Goal: Task Accomplishment & Management: Use online tool/utility

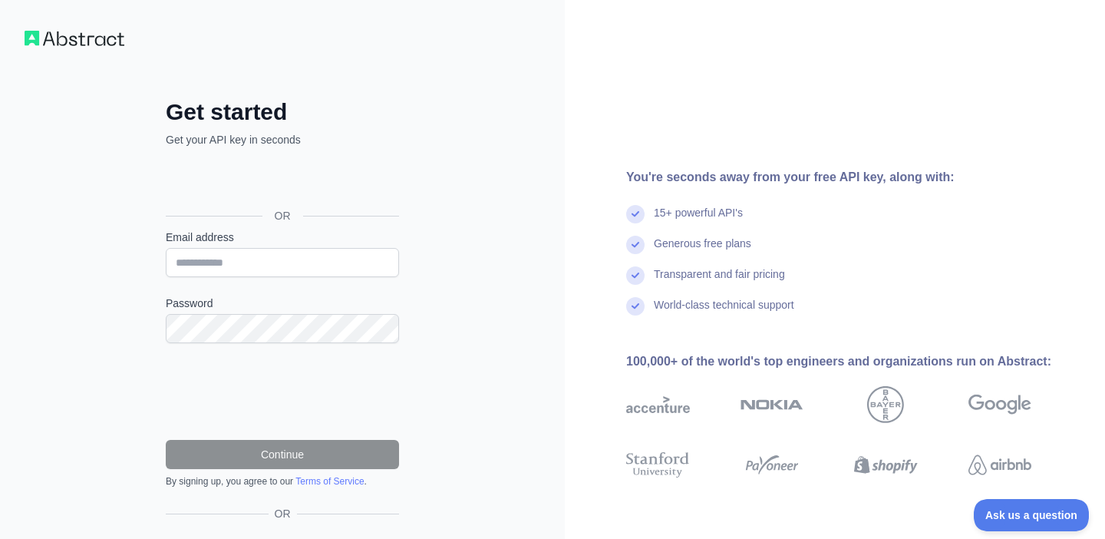
click at [818, 173] on div "You're seconds away from your free API key, along with:" at bounding box center [853, 177] width 454 height 18
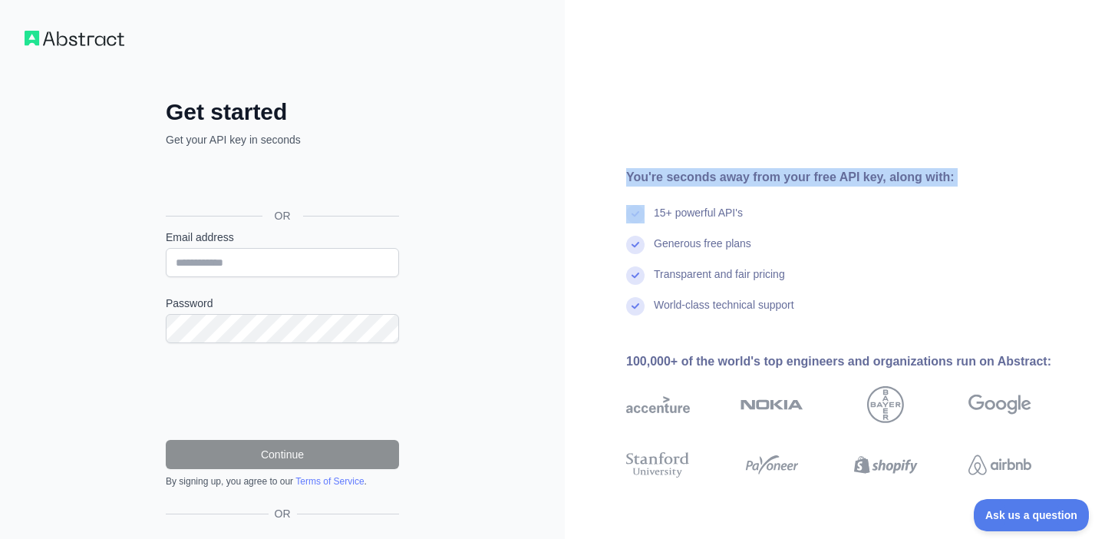
click at [809, 255] on div "Generous free plans" at bounding box center [853, 251] width 454 height 31
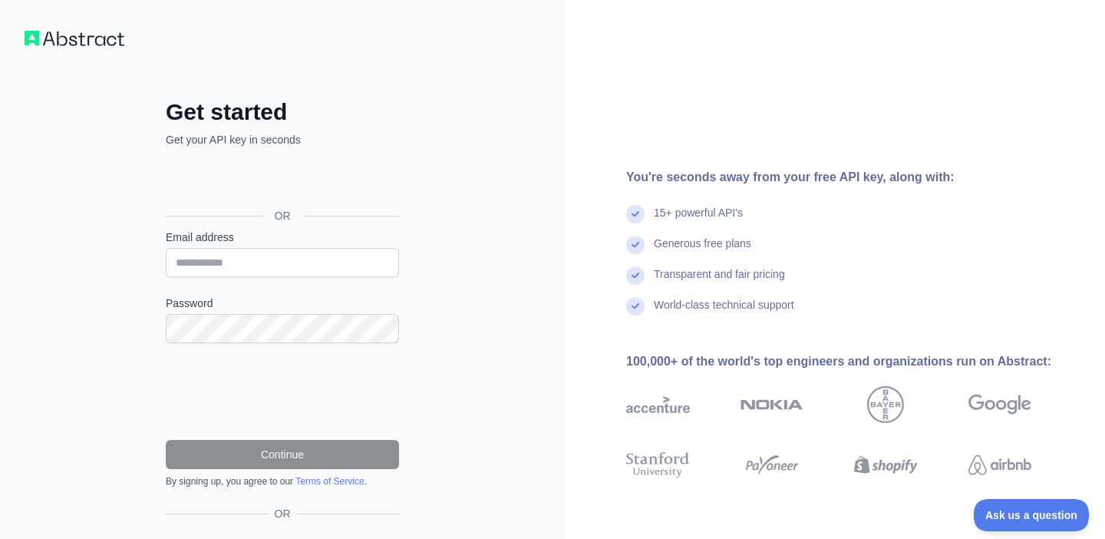
click at [356, 95] on div "Get started Get your API key in seconds OR Email address Password Continue By s…" at bounding box center [282, 315] width 295 height 556
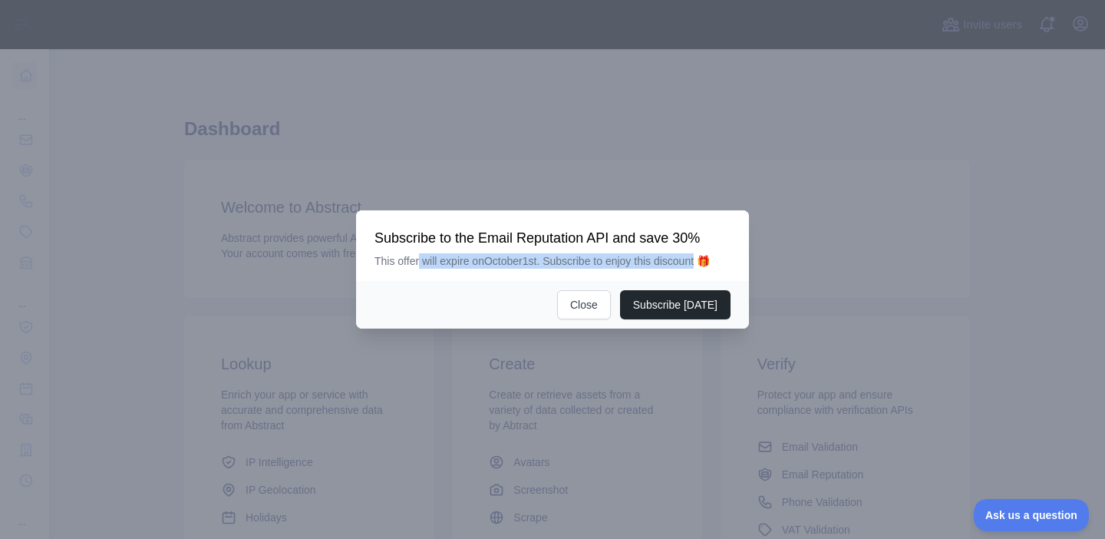
drag, startPoint x: 421, startPoint y: 259, endPoint x: 708, endPoint y: 261, distance: 287.0
click at [708, 261] on p "This offer will expire on [DATE]. Subscribe to enjoy this discount 🎁" at bounding box center [553, 260] width 356 height 15
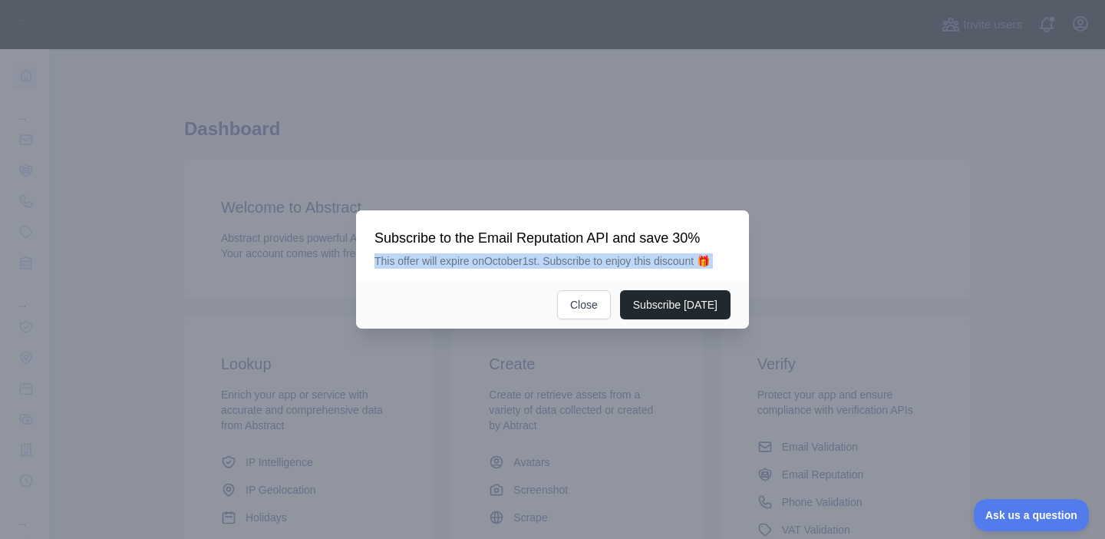
click at [702, 250] on div "Subscribe to the Email Reputation API and save 30% This offer will expire on [D…" at bounding box center [553, 249] width 356 height 40
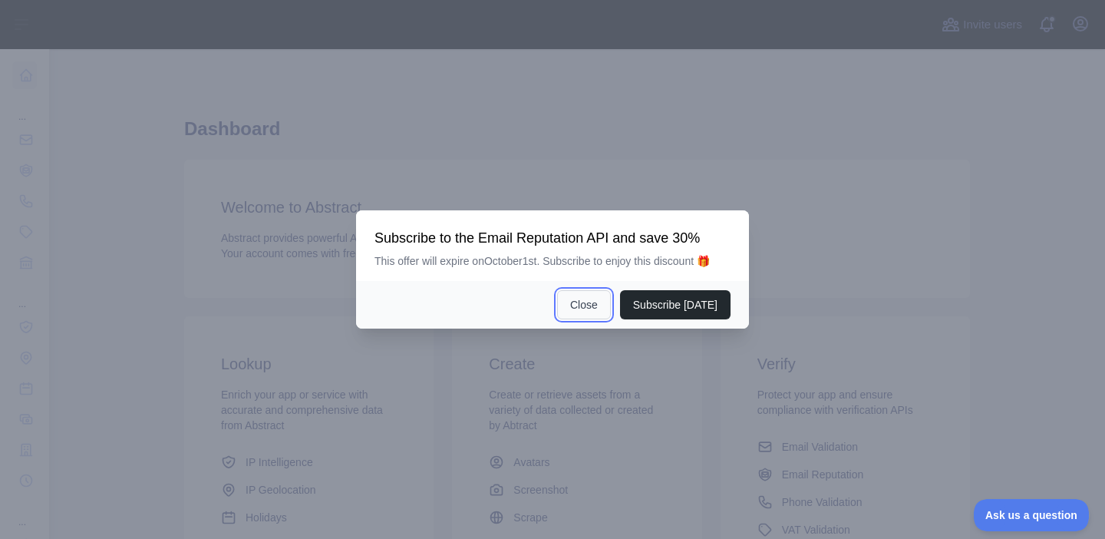
click at [587, 301] on button "Close" at bounding box center [584, 304] width 54 height 29
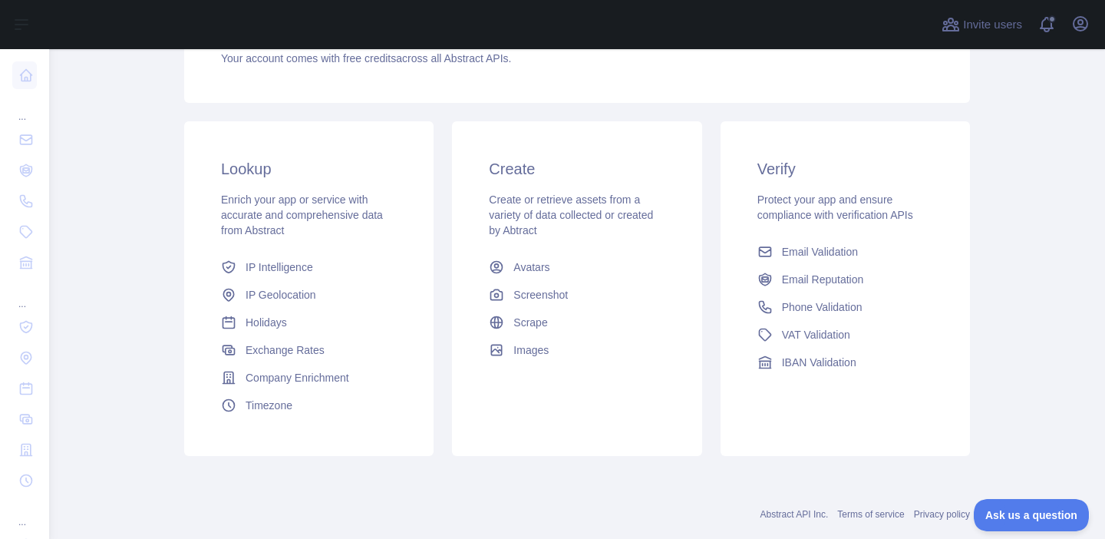
scroll to position [194, 0]
click at [896, 192] on div "Verify Protect your app and ensure compliance with verification APIs Email Vali…" at bounding box center [845, 268] width 249 height 292
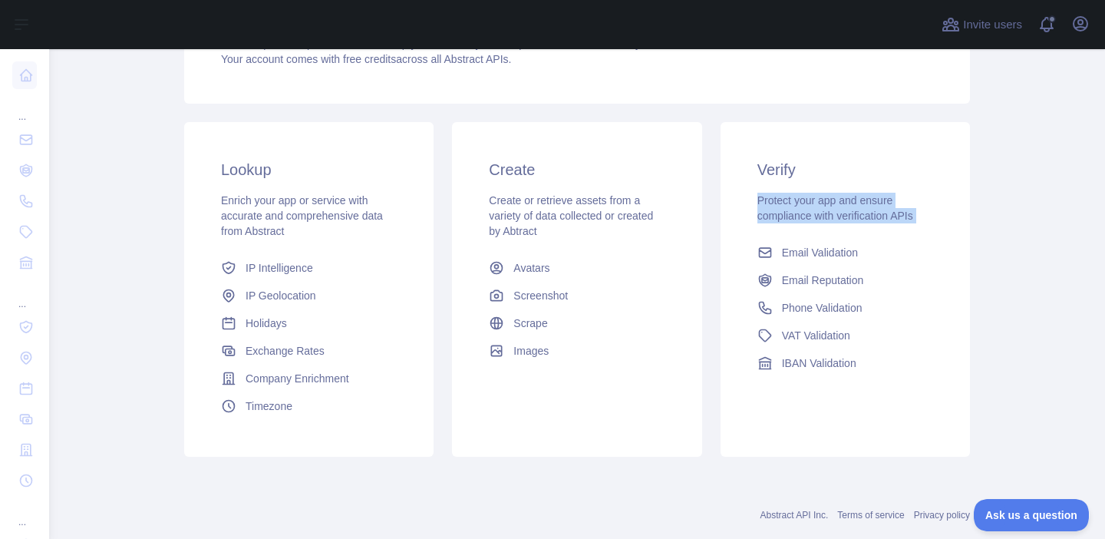
click at [866, 223] on div "Verify Protect your app and ensure compliance with verification APIs Email Vali…" at bounding box center [845, 268] width 249 height 292
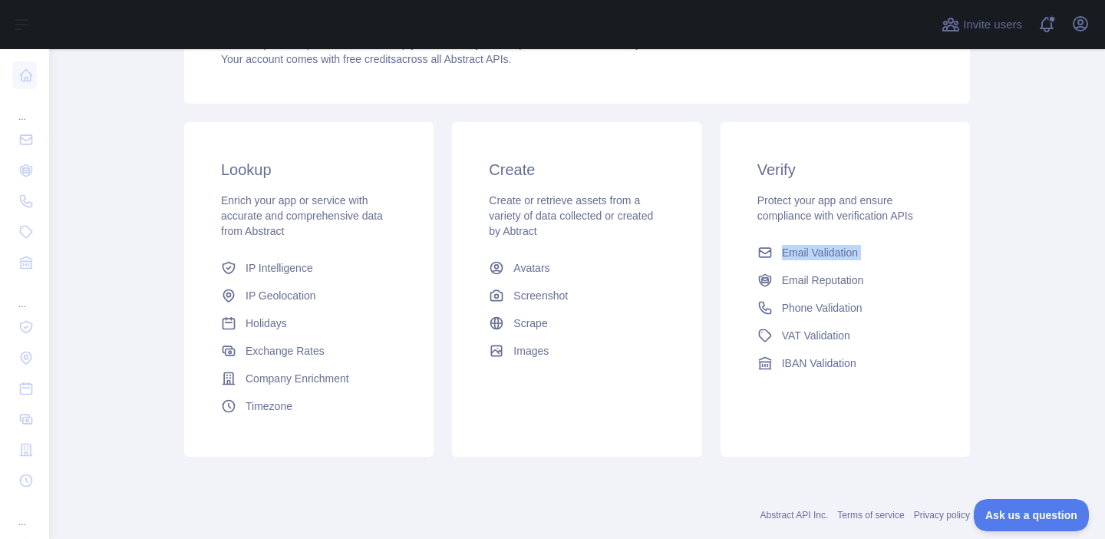
click at [1007, 351] on main "Dashboard Welcome to Abstract. Abstract provides powerful APIs to help you enri…" at bounding box center [577, 294] width 1056 height 490
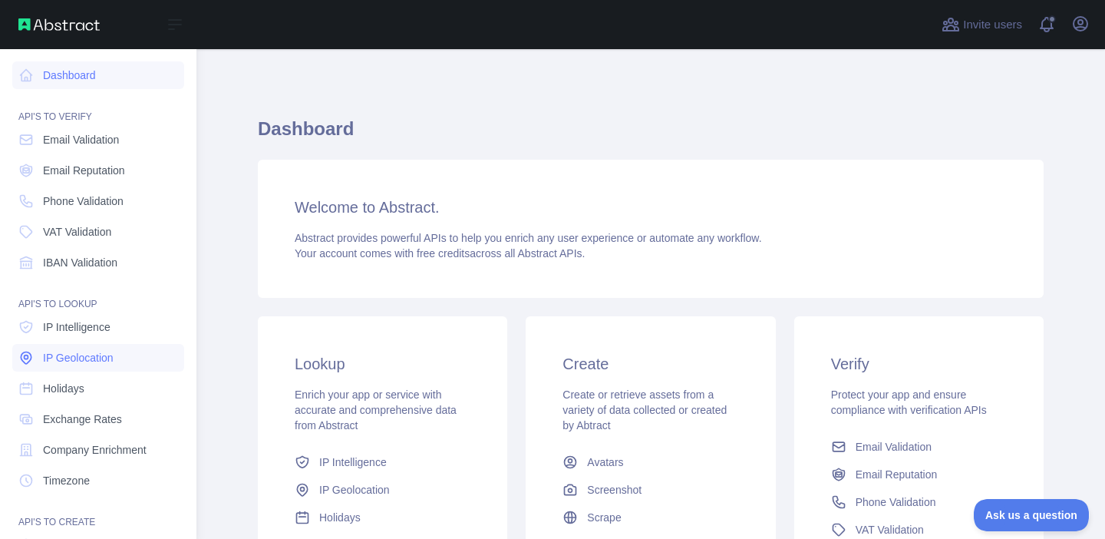
scroll to position [137, 0]
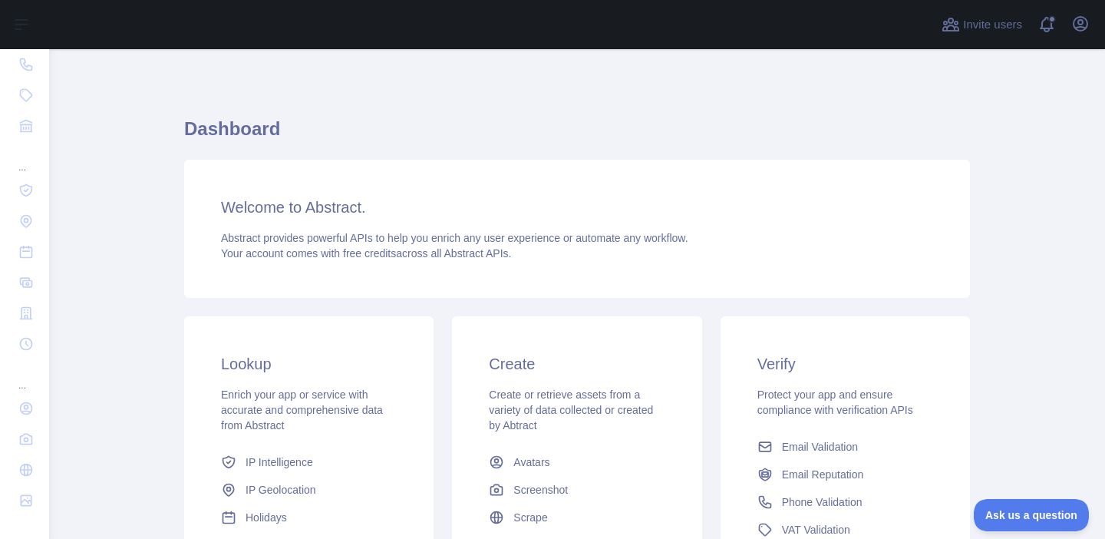
click at [594, 319] on div "Create Create or retrieve assets from a variety of data collected or created by…" at bounding box center [576, 455] width 249 height 279
